Goal: Task Accomplishment & Management: Manage account settings

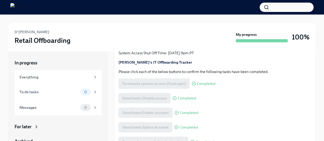
scroll to position [104, 0]
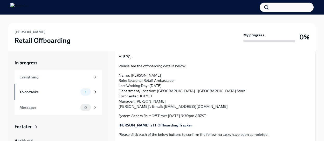
scroll to position [128, 0]
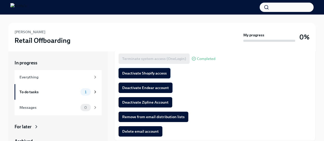
click at [147, 74] on span "Deactivate Shopify access" at bounding box center [144, 72] width 45 height 5
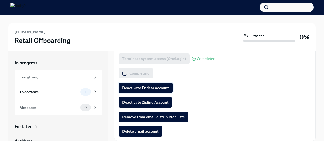
click at [147, 87] on span "Deactivate Endear account" at bounding box center [145, 87] width 47 height 5
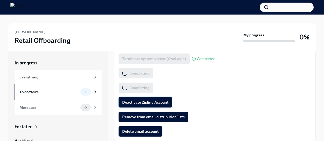
click at [149, 98] on button "Deactivate Zipline Account" at bounding box center [145, 102] width 54 height 10
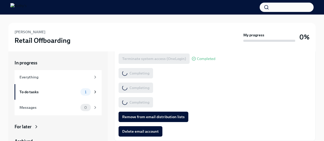
click at [150, 110] on div "Hi EPC, Please see the offboarding details below: Name: [PERSON_NAME] Role: Sea…" at bounding box center [214, 51] width 193 height 170
click at [151, 113] on button "Remove from email distribution lists" at bounding box center [153, 116] width 70 height 10
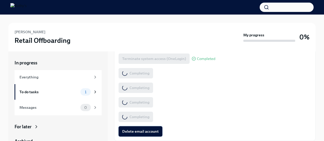
click at [151, 130] on span "Delete email account" at bounding box center [140, 131] width 37 height 5
